Goal: Task Accomplishment & Management: Use online tool/utility

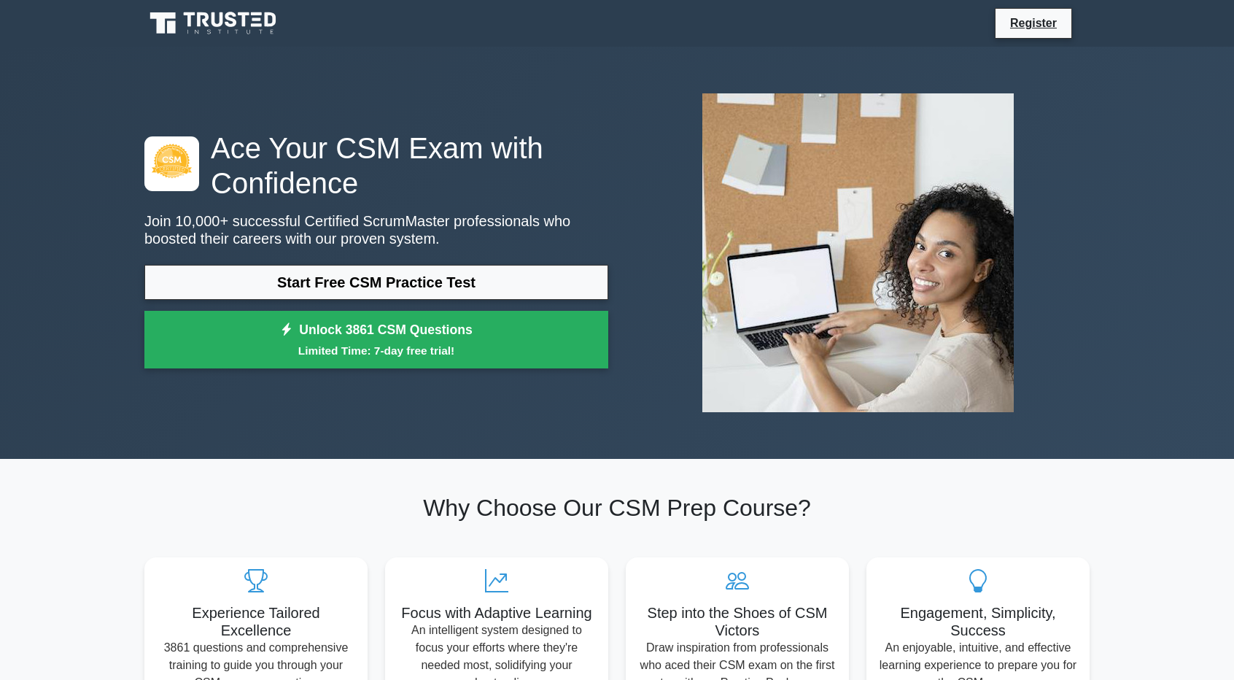
click at [473, 289] on link "Start Free CSM Practice Test" at bounding box center [376, 282] width 464 height 35
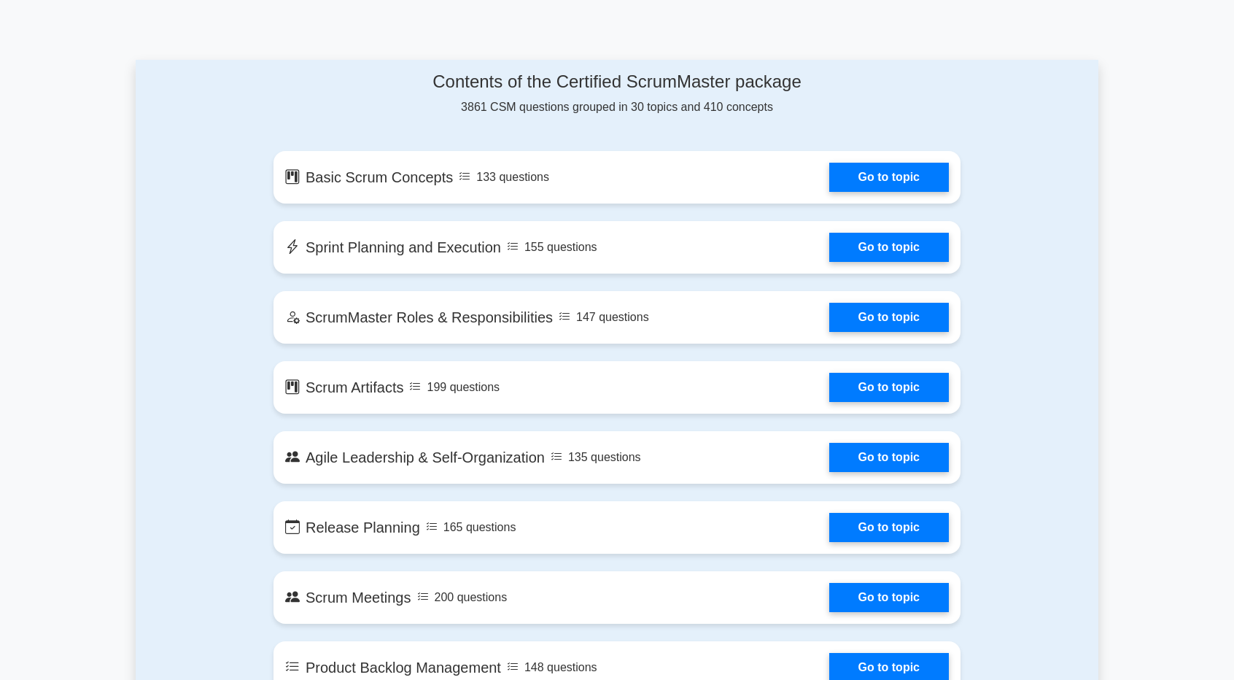
scroll to position [716, 0]
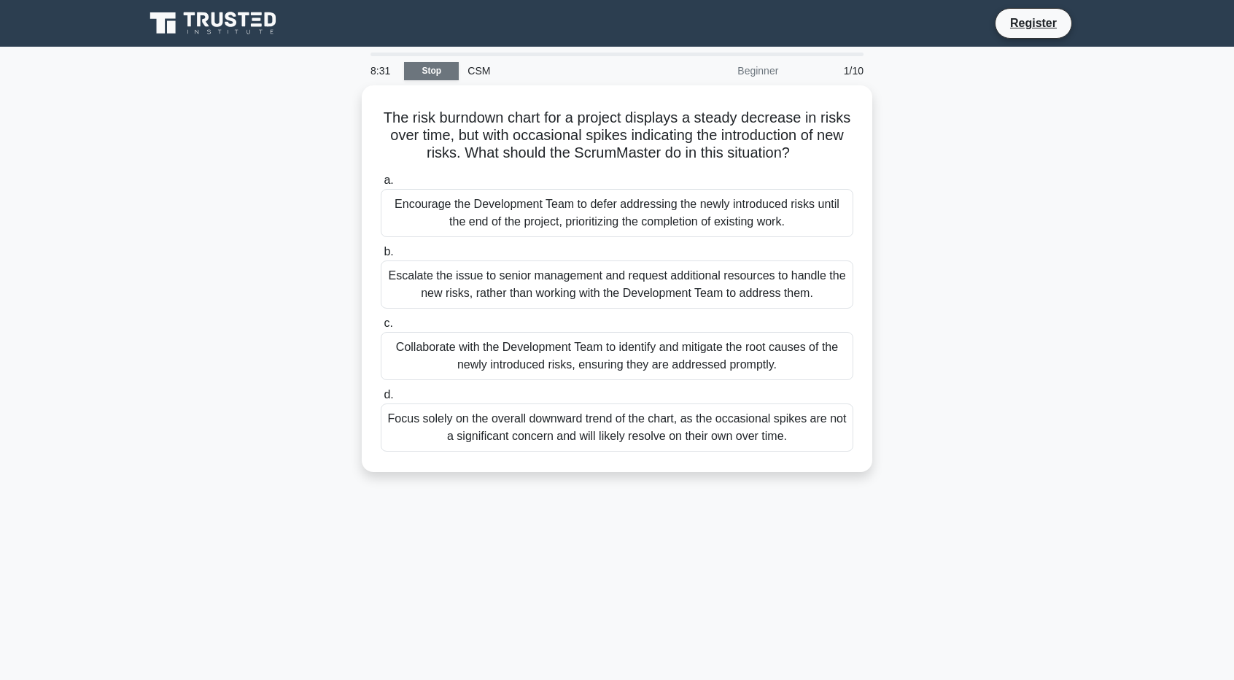
click at [429, 69] on link "Stop" at bounding box center [431, 71] width 55 height 18
